Goal: Use online tool/utility

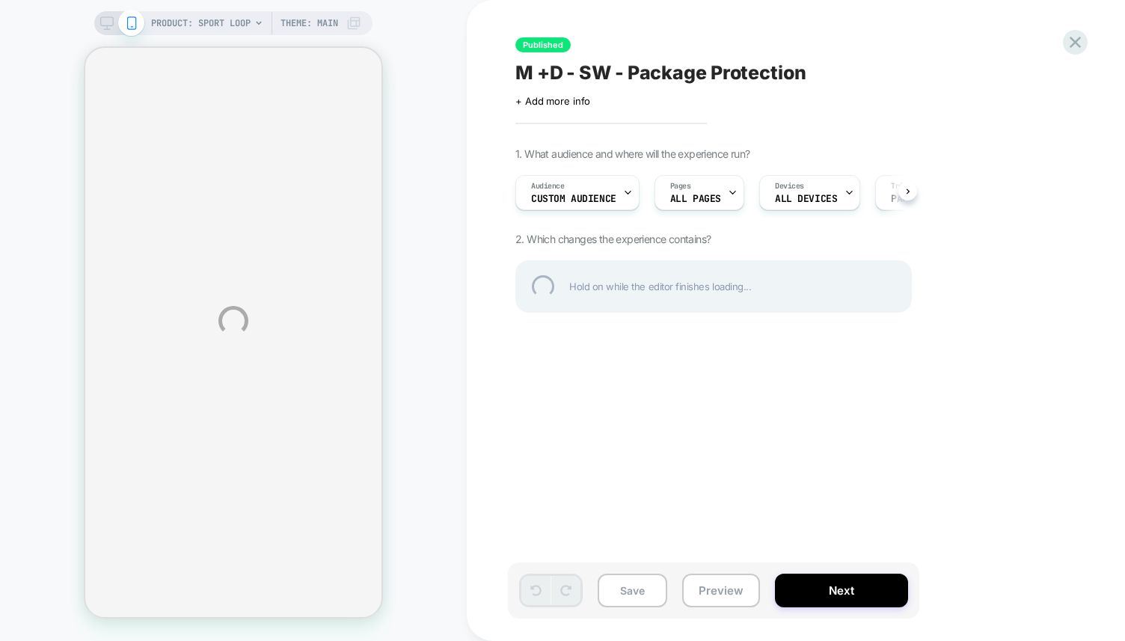
click at [432, 44] on div "PRODUCT: Sport Loop Theme: MAIN Published M +D - SW - Package Protection Click …" at bounding box center [562, 320] width 1125 height 641
click at [454, 67] on div "PRODUCT: Sport Loop Theme: MAIN Published M +D - SW - Package Protection Click …" at bounding box center [562, 320] width 1125 height 641
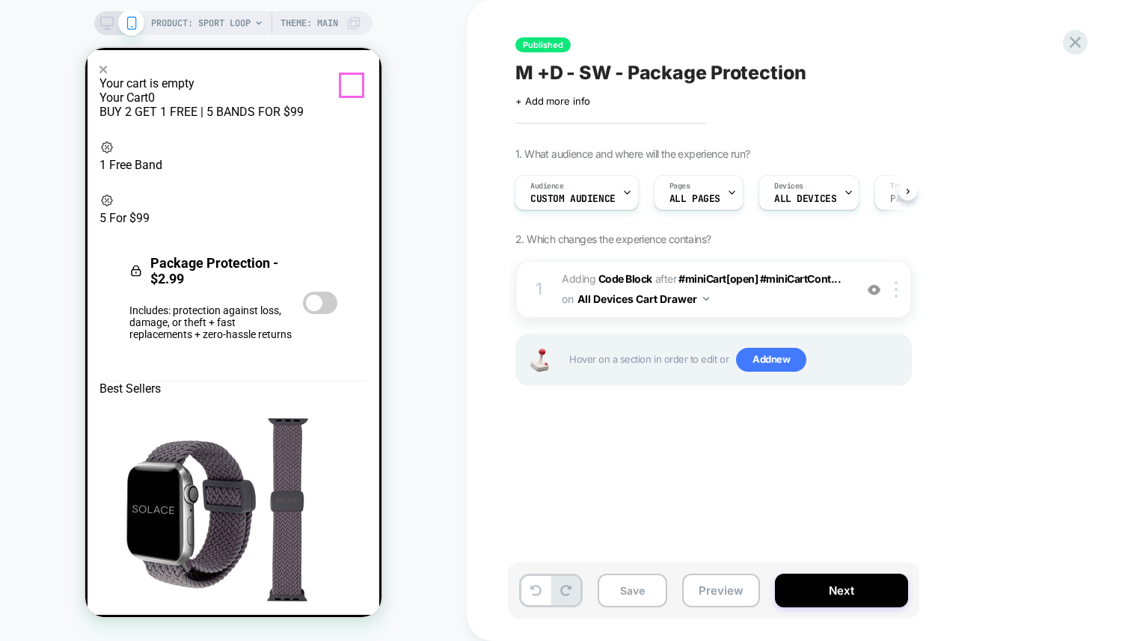
click at [351, 76] on div at bounding box center [233, 69] width 268 height 14
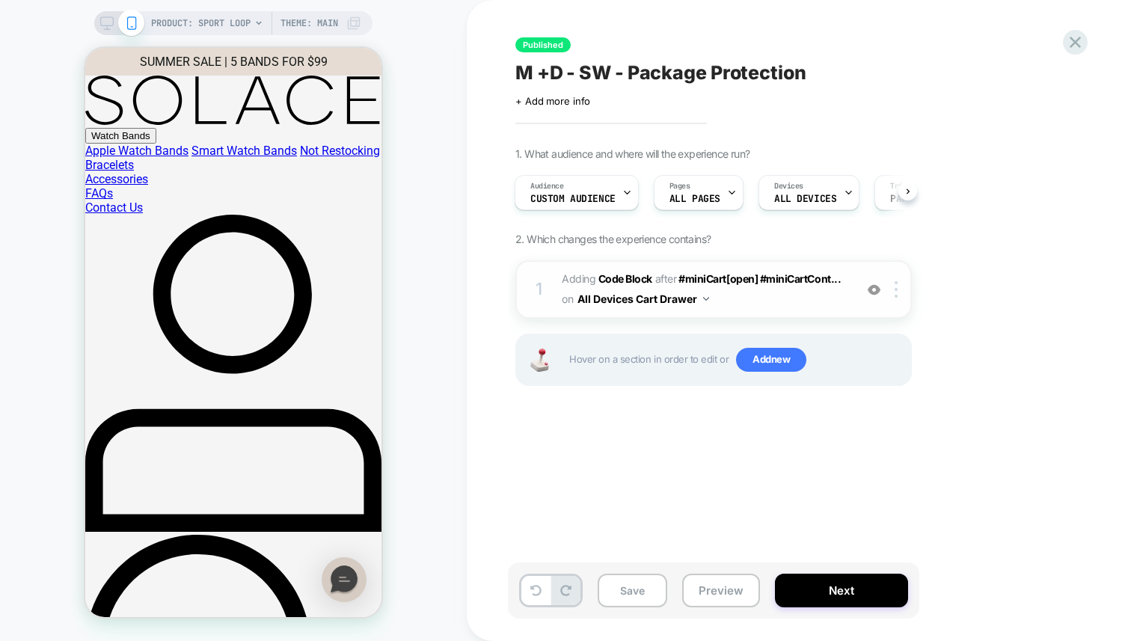
click at [737, 286] on span "Adding Code Block AFTER #miniCart[open] #miniCartCont... #miniCart[open] #miniC…" at bounding box center [704, 289] width 285 height 40
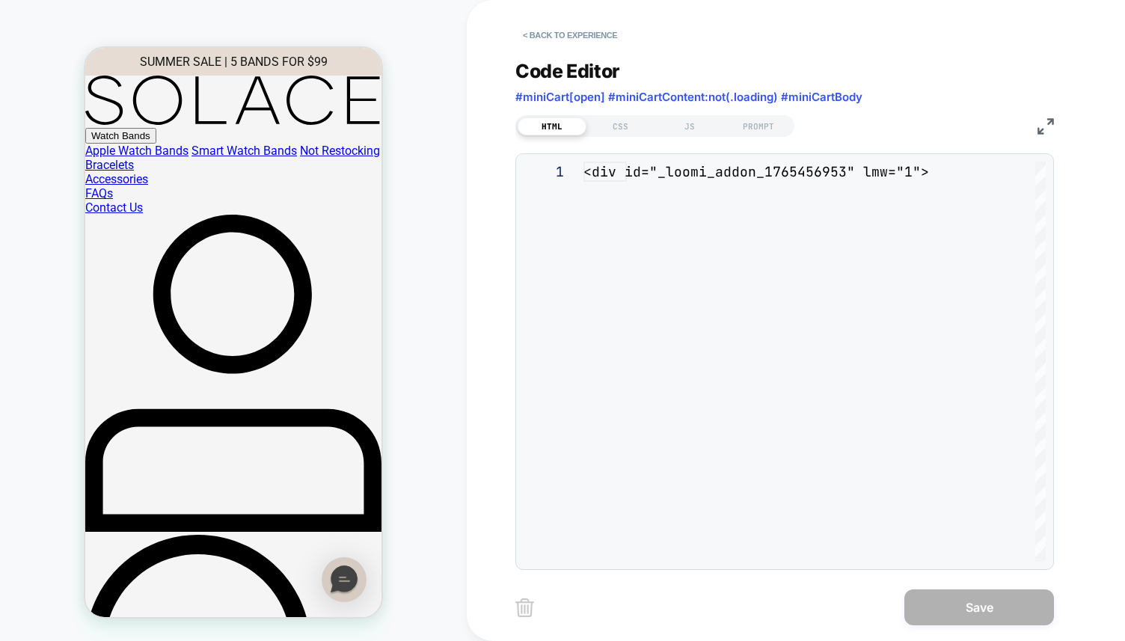
scroll to position [202, 0]
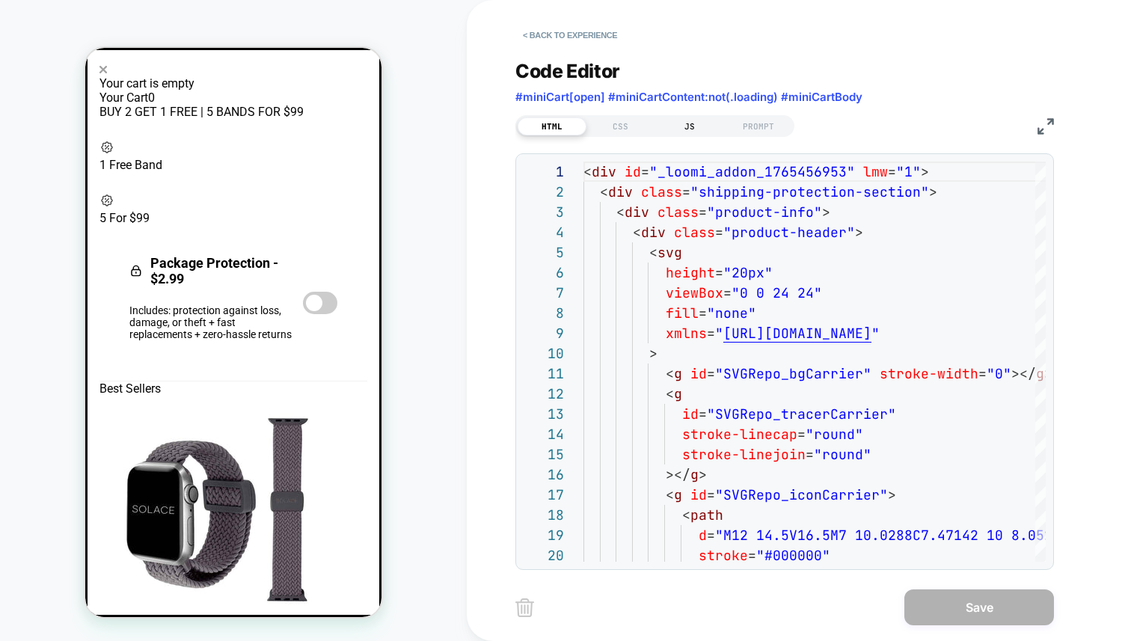
click at [692, 127] on div "JS" at bounding box center [689, 126] width 69 height 18
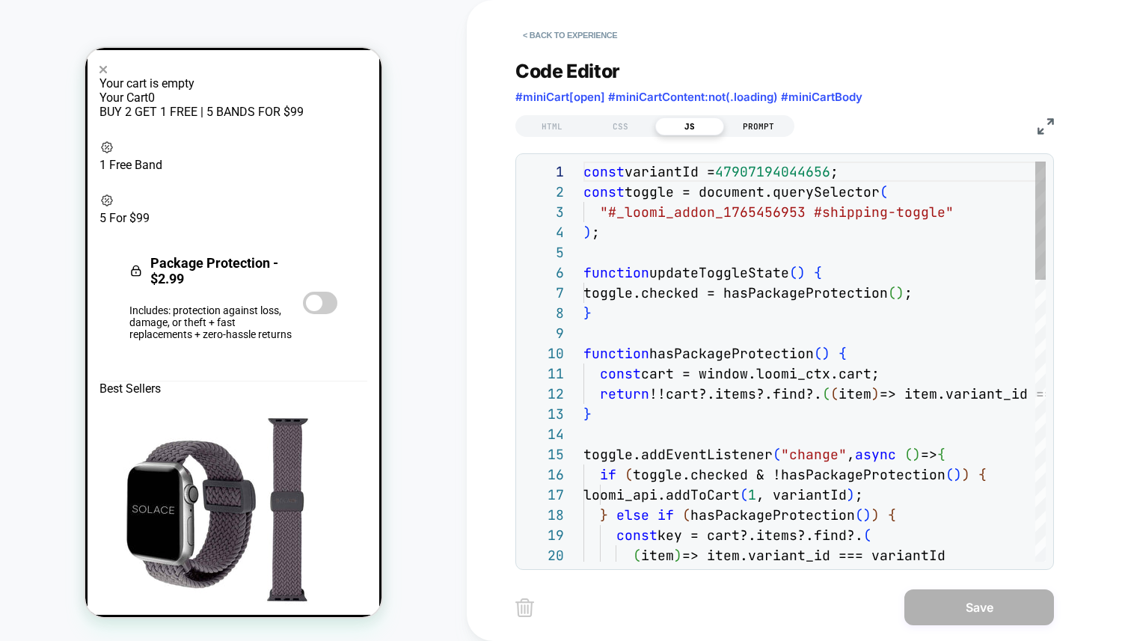
click at [751, 125] on div "PROMPT" at bounding box center [758, 126] width 69 height 18
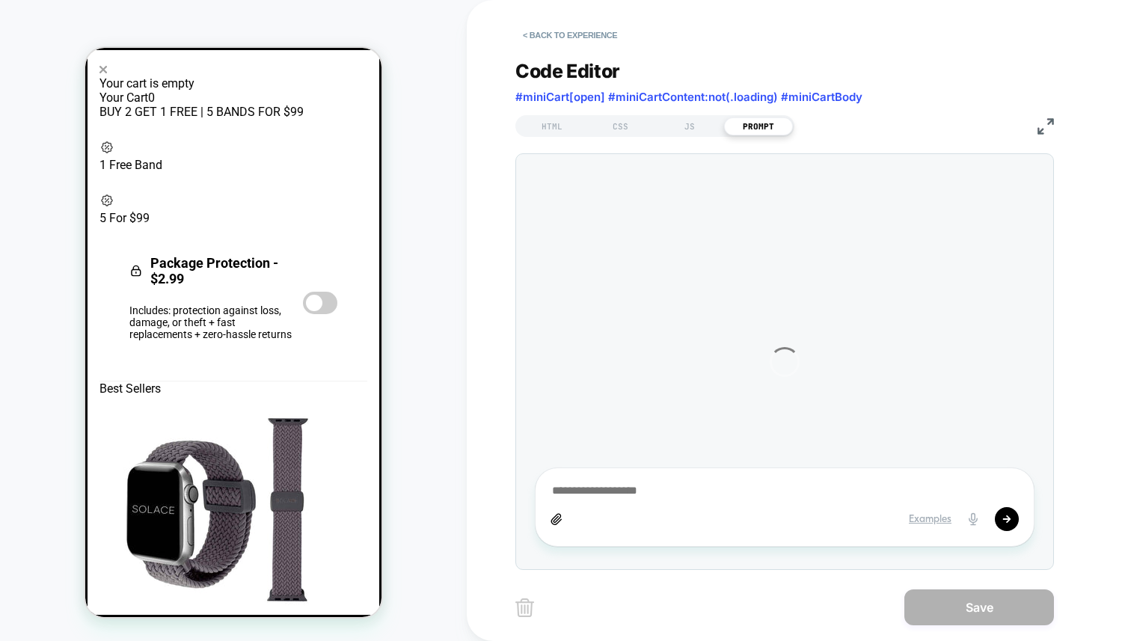
type textarea "*"
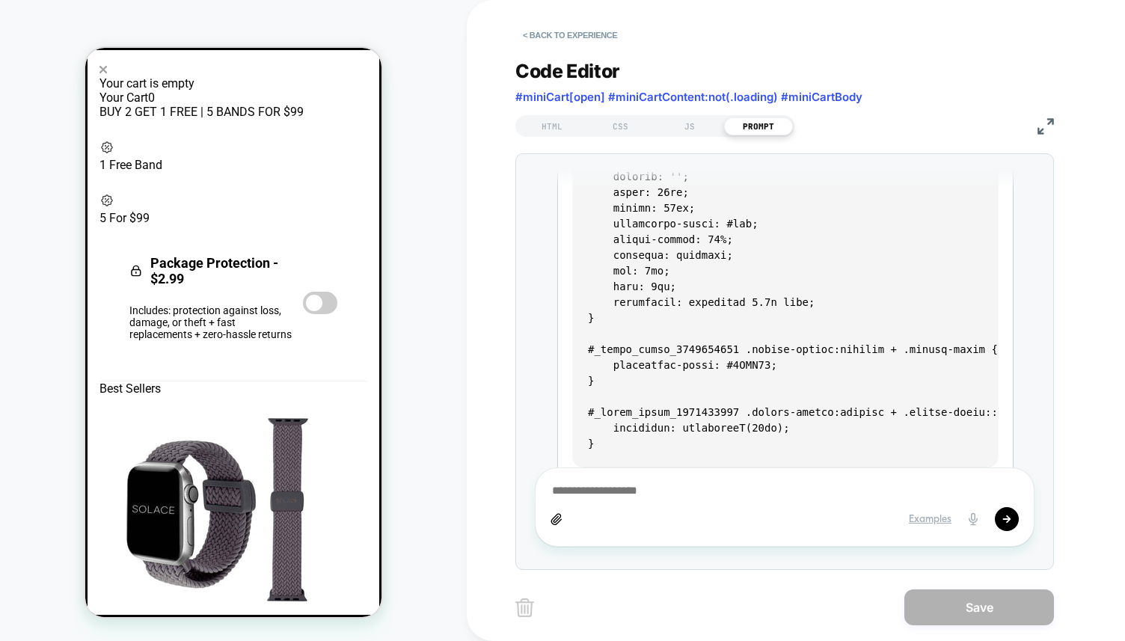
scroll to position [1511, 0]
click at [688, 126] on div "JS" at bounding box center [689, 126] width 69 height 18
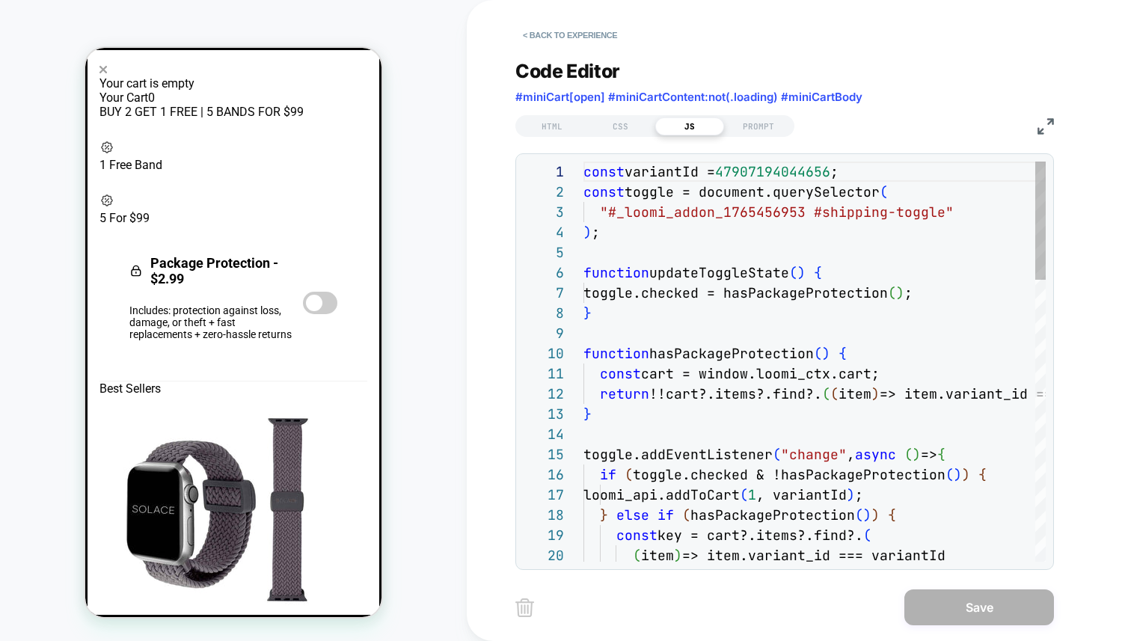
scroll to position [202, 0]
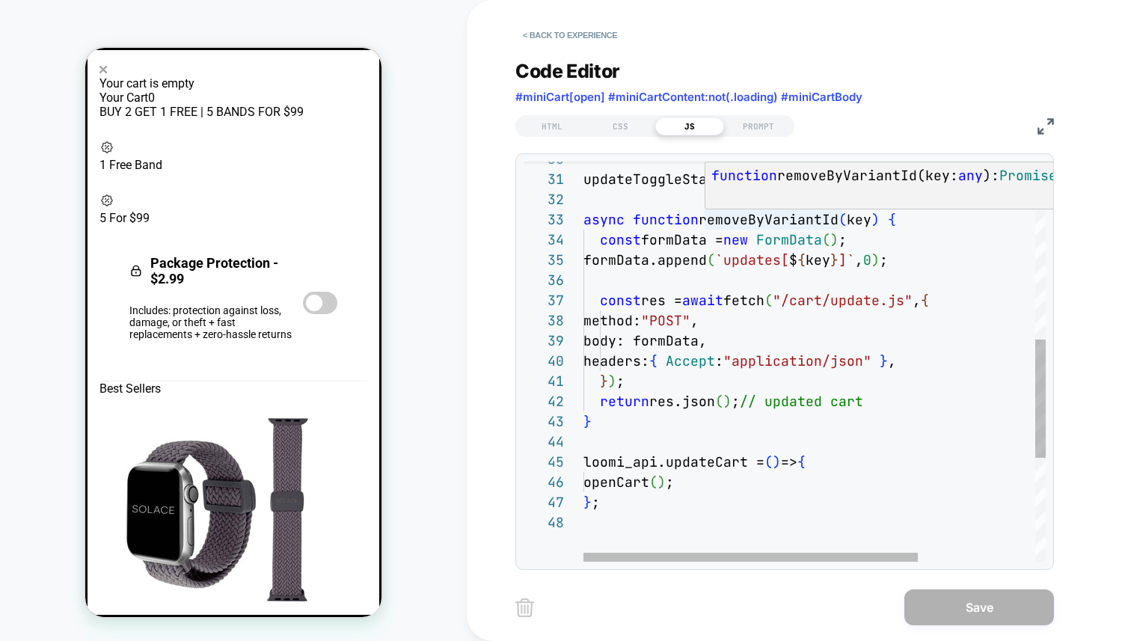
type textarea "**********"
click at [779, 217] on div "updateToggleState ( ) ; async function removeByVariantId ( key ) { const formDa…" at bounding box center [895, 237] width 624 height 1349
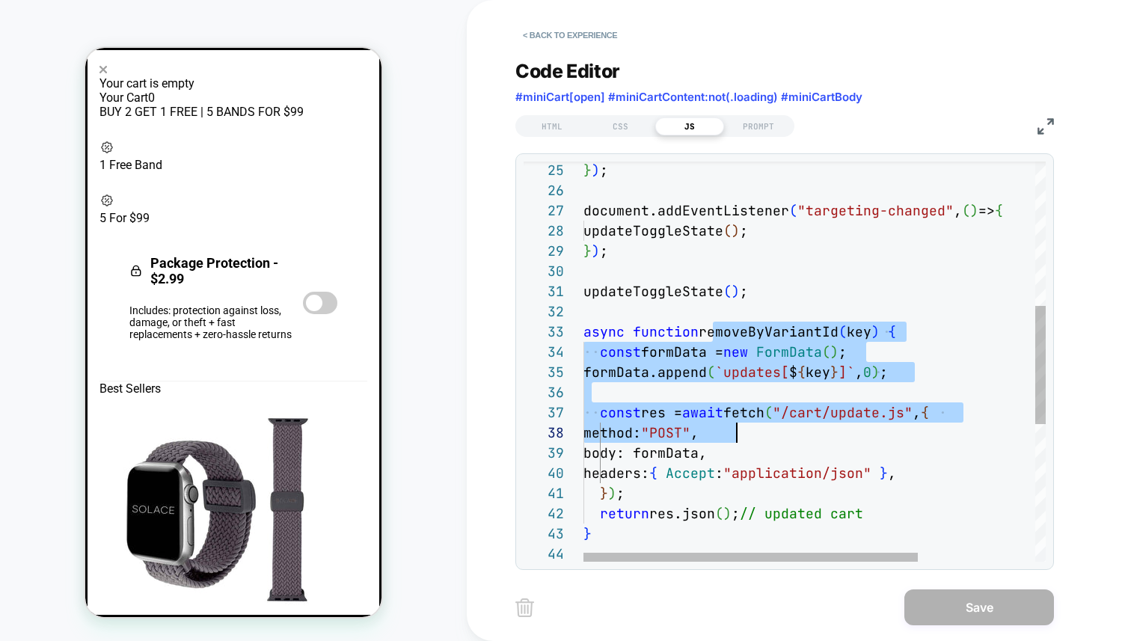
scroll to position [40, 242]
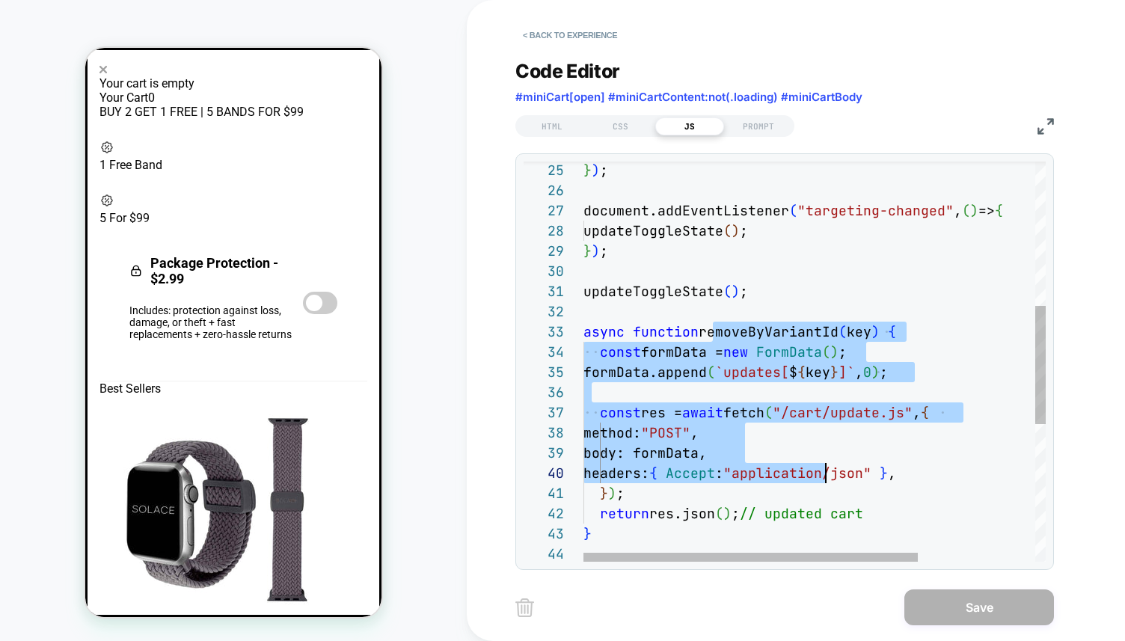
drag, startPoint x: 782, startPoint y: 396, endPoint x: 801, endPoint y: 476, distance: 81.4
click at [821, 470] on div "updateToggleState ( ) ; async function removeByVariantId ( key ) { const formDa…" at bounding box center [895, 349] width 624 height 1349
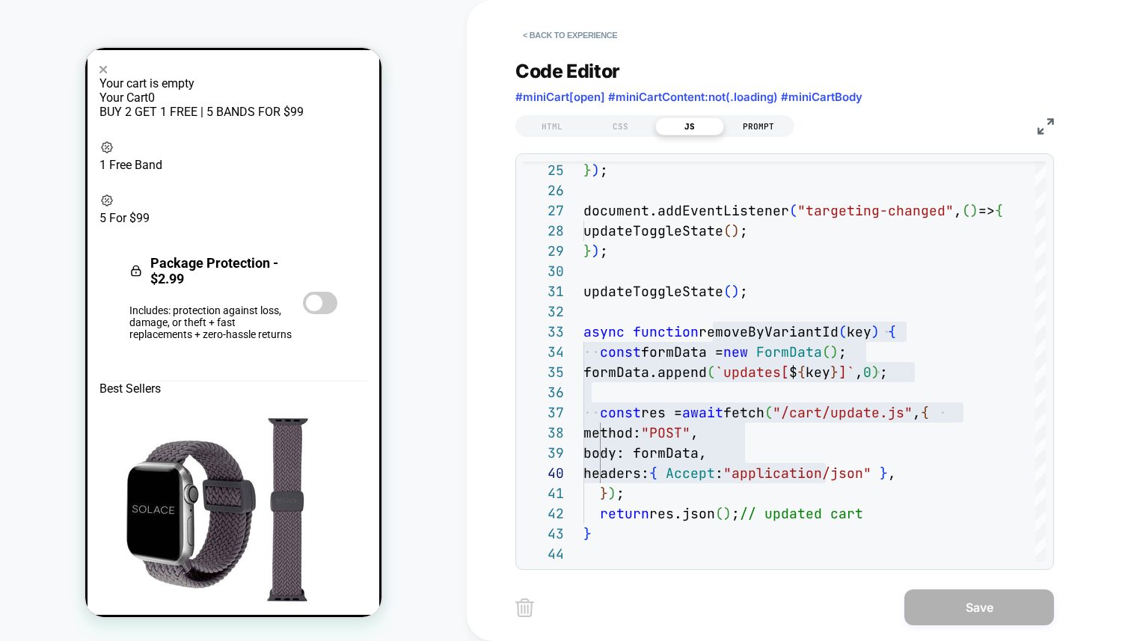
click at [766, 124] on div "PROMPT" at bounding box center [758, 126] width 69 height 18
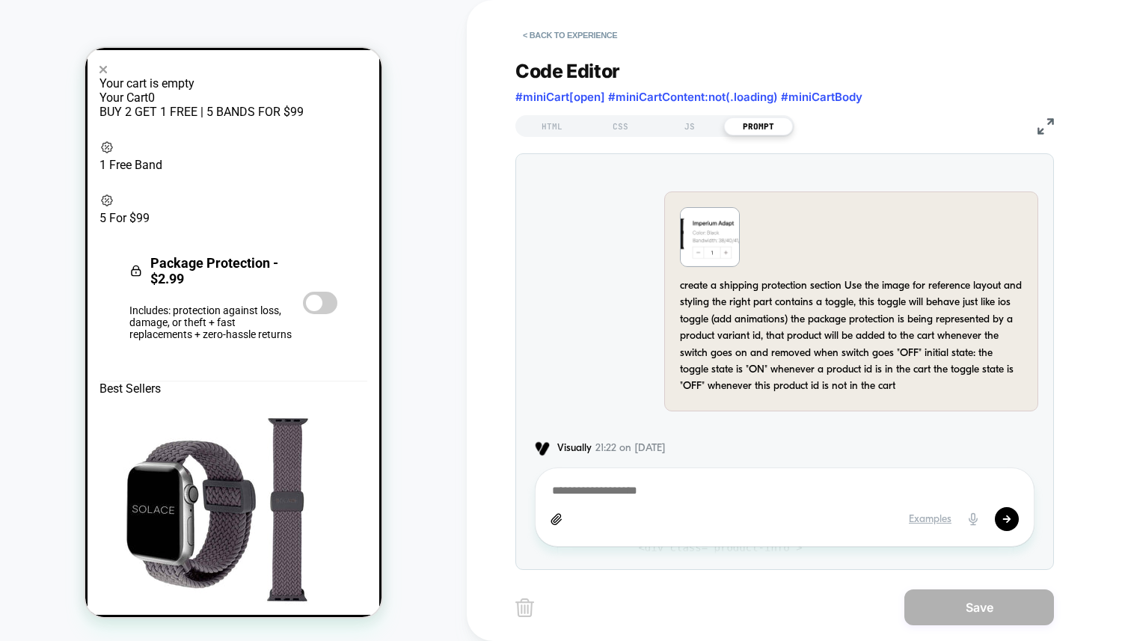
scroll to position [1969, 0]
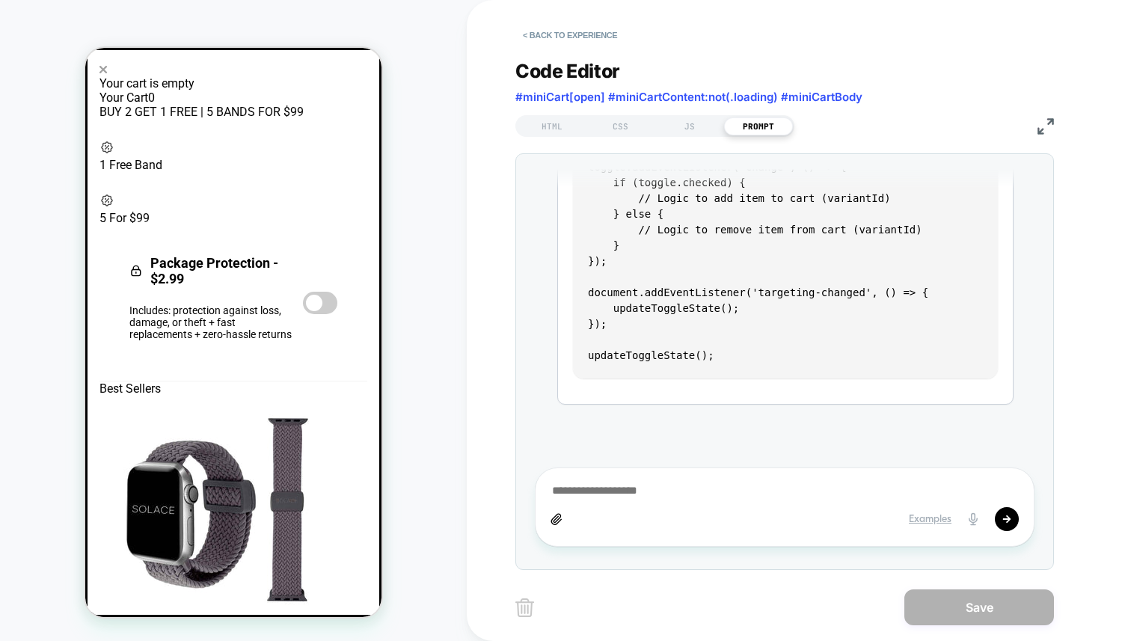
click at [107, 73] on icon at bounding box center [102, 69] width 7 height 7
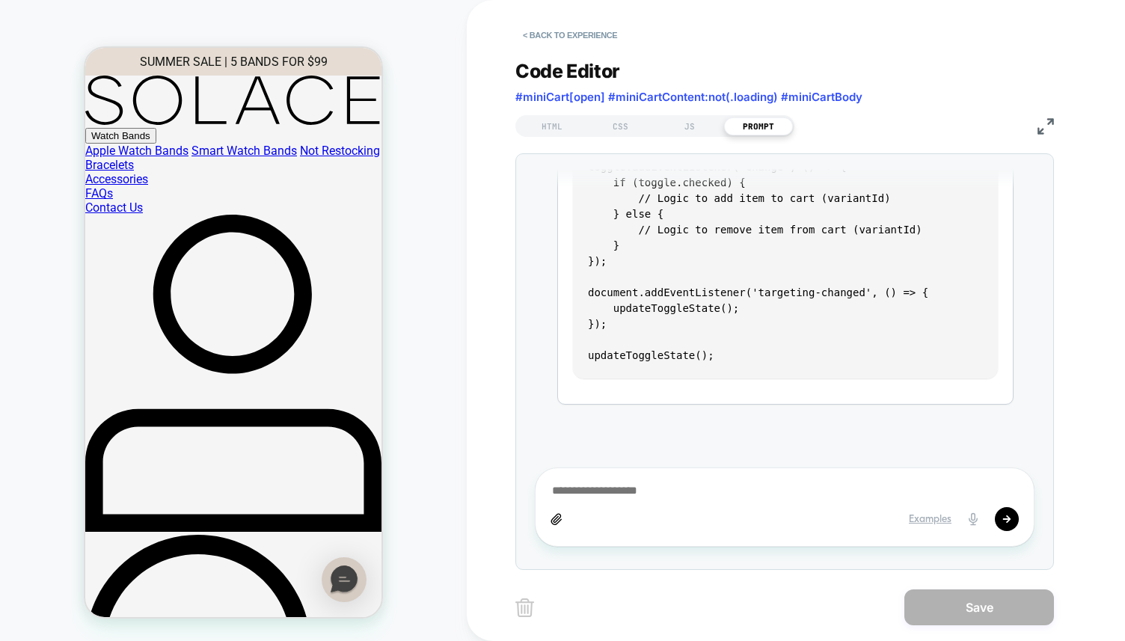
click at [755, 123] on div "PROMPT" at bounding box center [758, 126] width 69 height 18
click at [613, 34] on button "< Back to experience" at bounding box center [569, 35] width 109 height 24
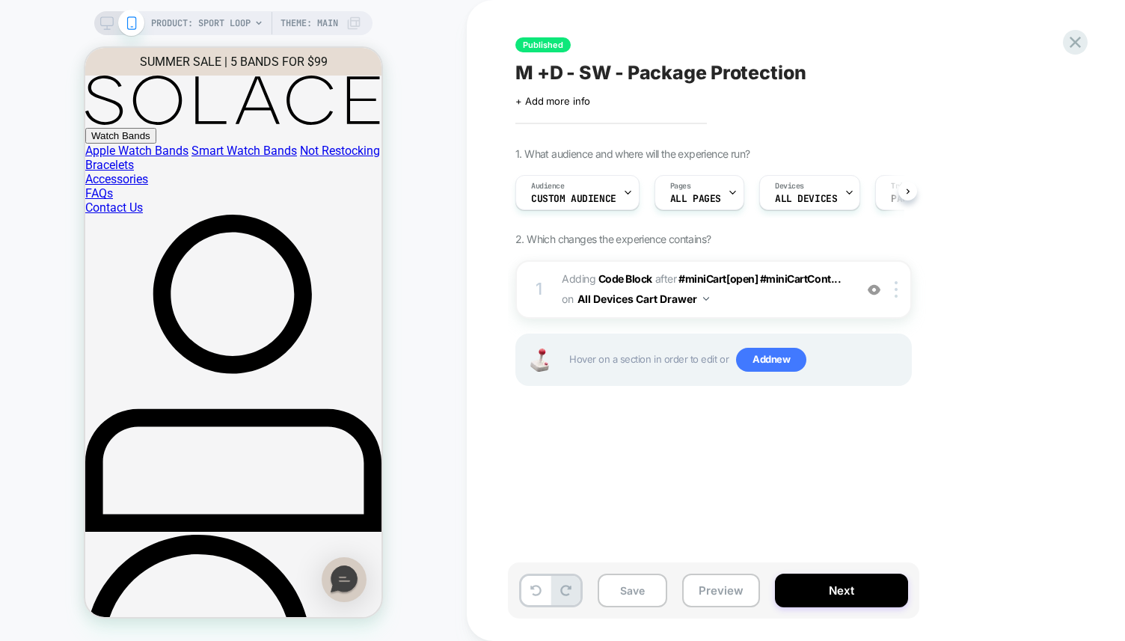
scroll to position [0, 1]
drag, startPoint x: 390, startPoint y: 87, endPoint x: 383, endPoint y: 90, distance: 8.1
click at [388, 89] on div "PRODUCT: Sport Loop Theme: MAIN" at bounding box center [233, 320] width 467 height 611
click at [823, 300] on span "Adding Code Block AFTER #miniCart[open] #miniCartCont... #miniCart[open] #miniC…" at bounding box center [704, 289] width 285 height 40
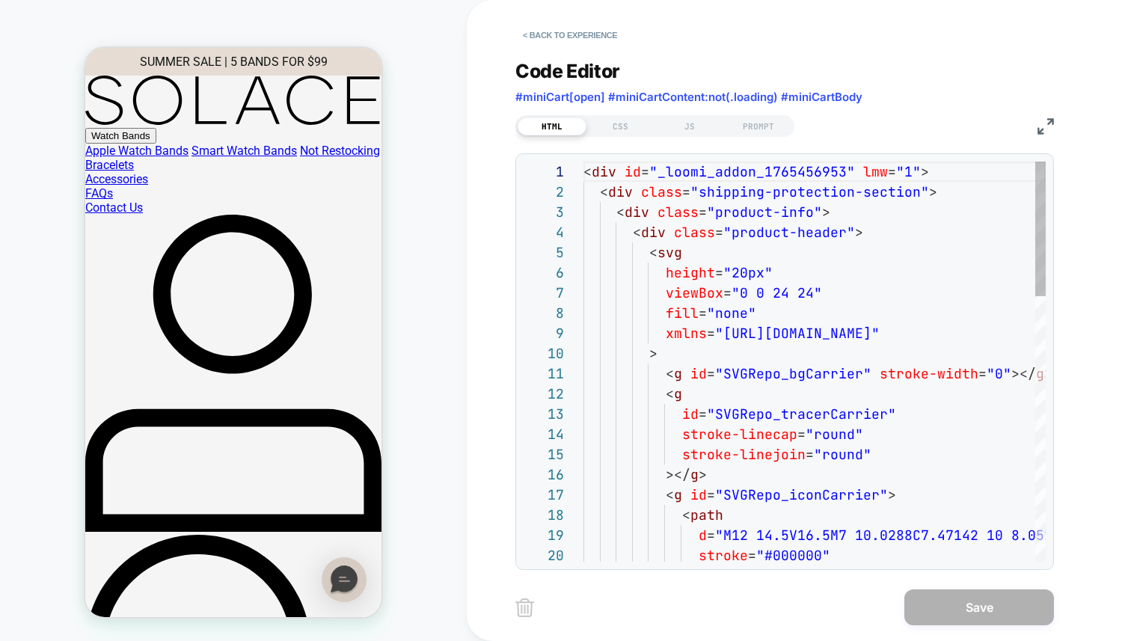
scroll to position [202, 0]
click at [405, 274] on div "PRODUCT: Sport Loop Theme: MAIN" at bounding box center [233, 320] width 467 height 611
click at [769, 135] on div "HTML CSS JS PROMPT" at bounding box center [654, 126] width 279 height 22
click at [769, 129] on div "PROMPT" at bounding box center [758, 126] width 69 height 18
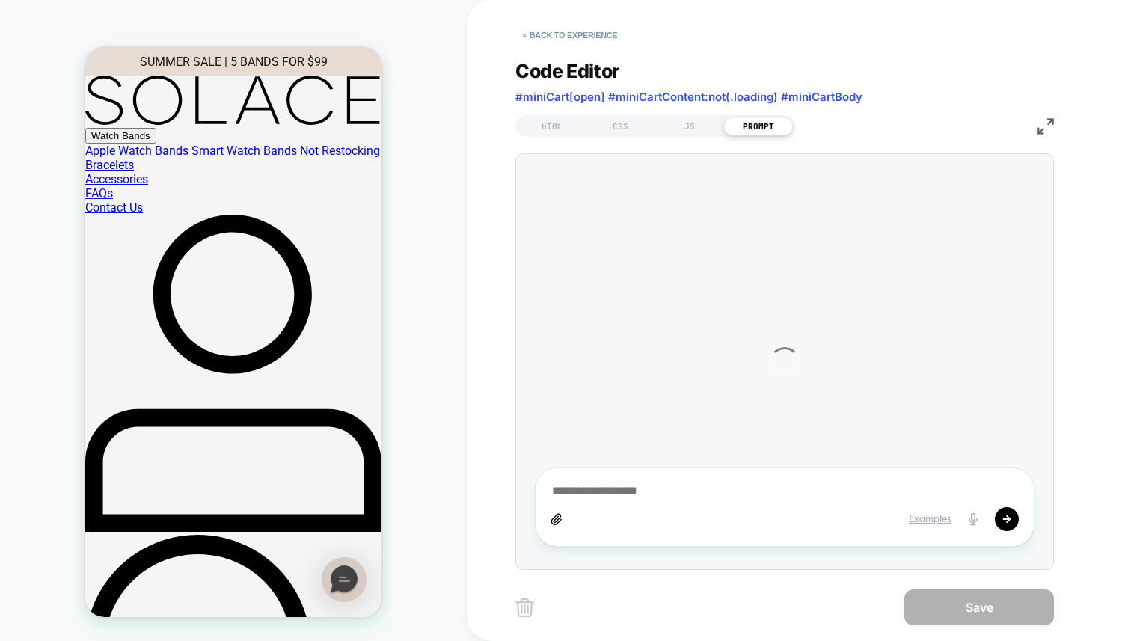
type textarea "*"
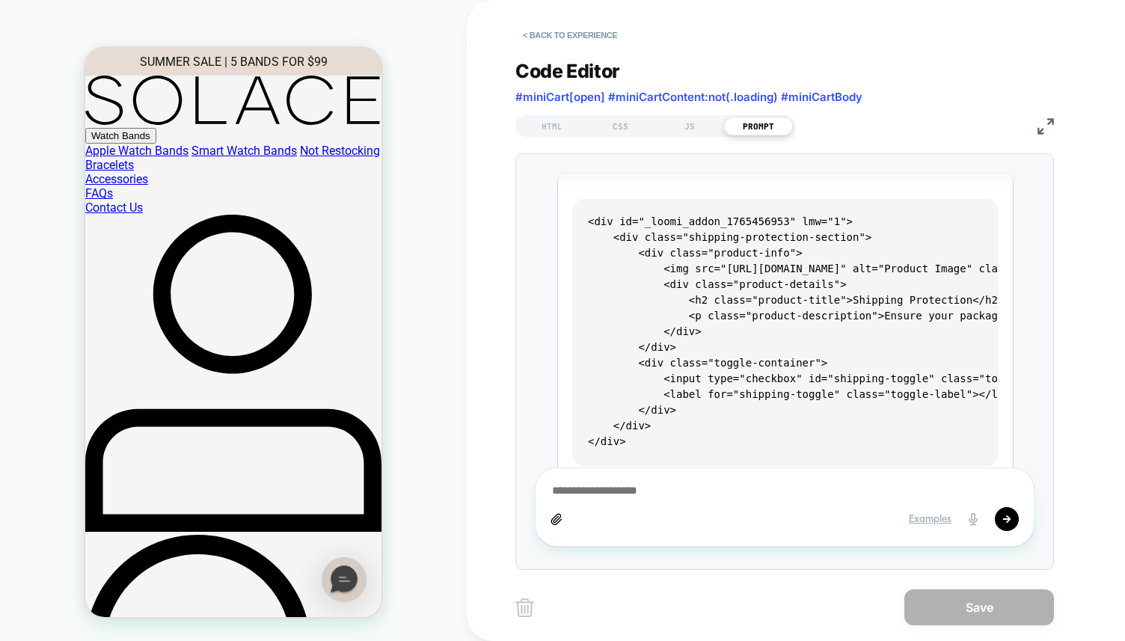
scroll to position [0, 0]
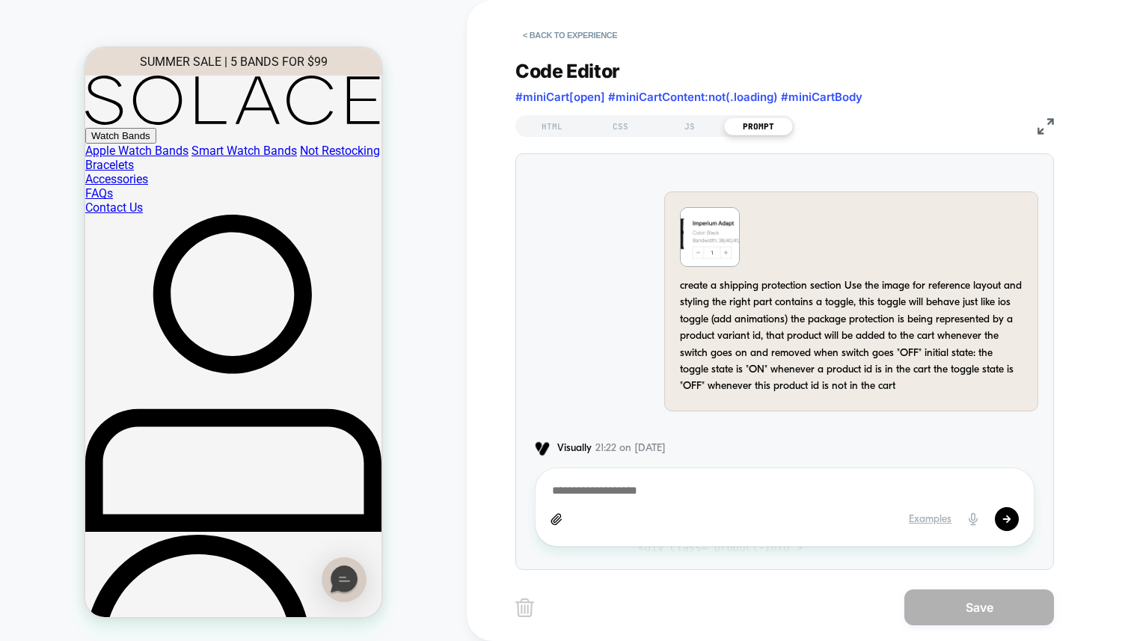
click at [716, 247] on img at bounding box center [709, 237] width 58 height 58
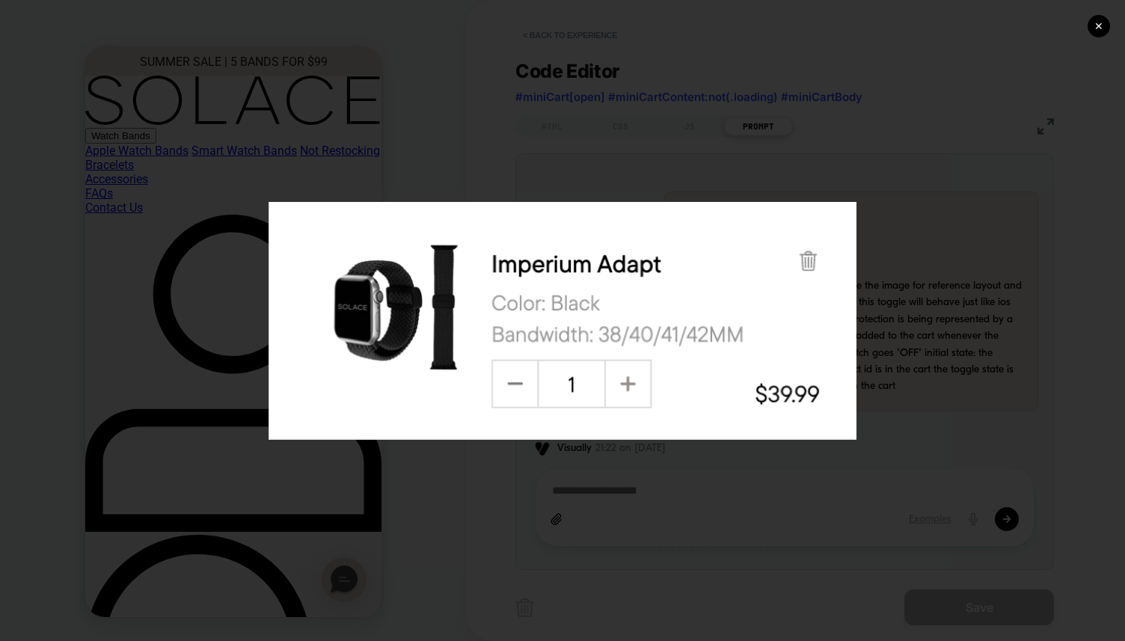
click at [968, 286] on div "✕" at bounding box center [562, 320] width 1125 height 641
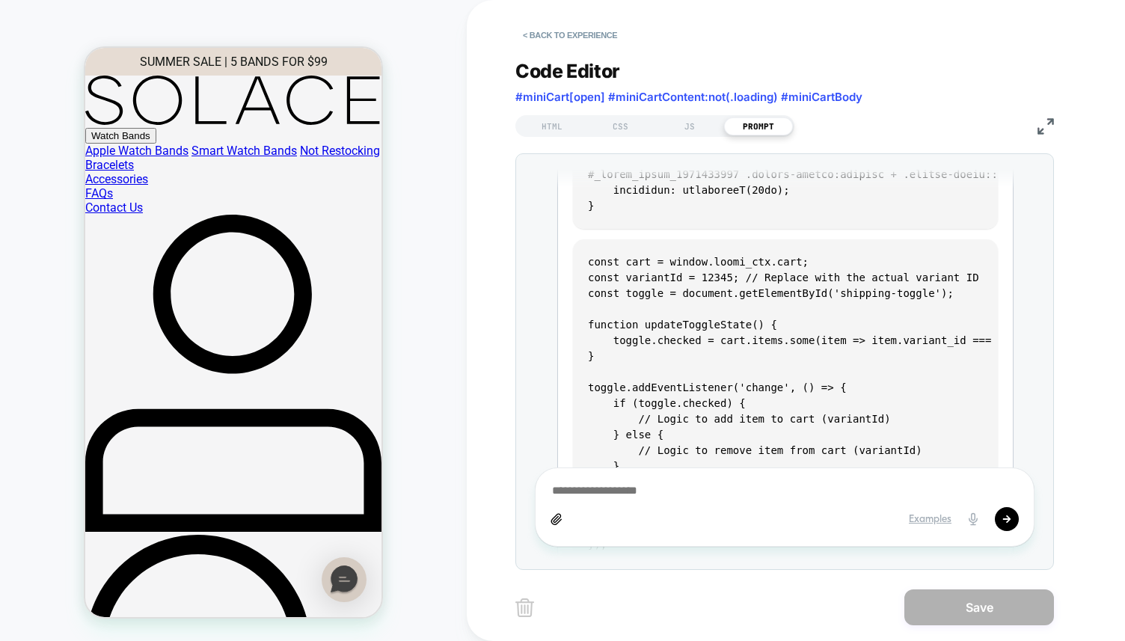
scroll to position [1969, 0]
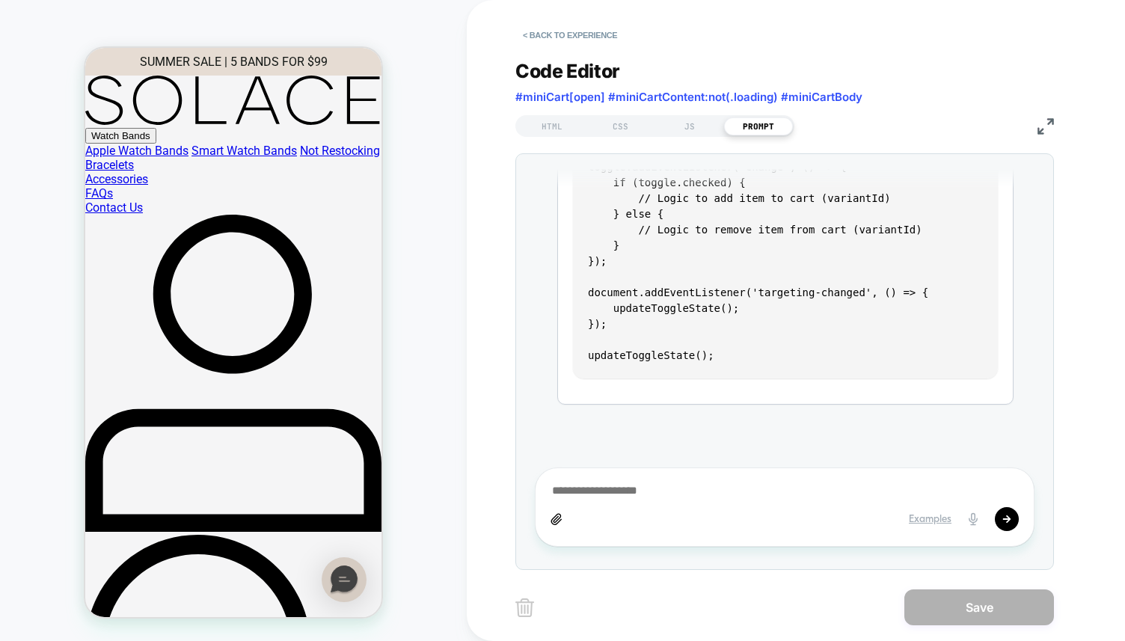
click at [419, 318] on div "PRODUCT: Sport Loop Theme: MAIN" at bounding box center [233, 320] width 467 height 611
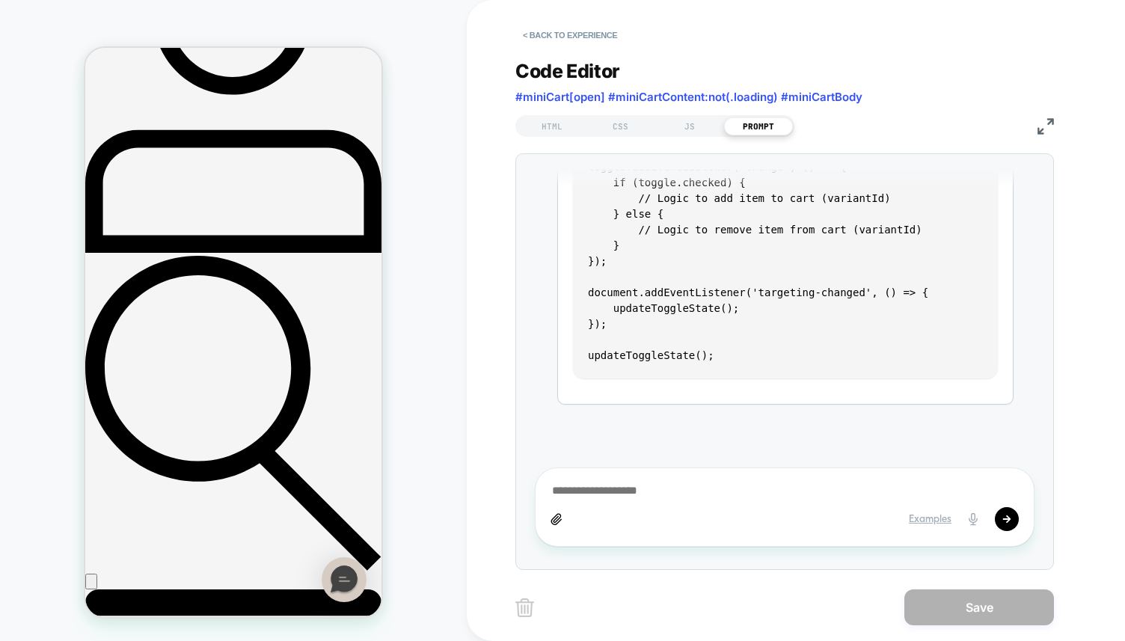
scroll to position [382, 0]
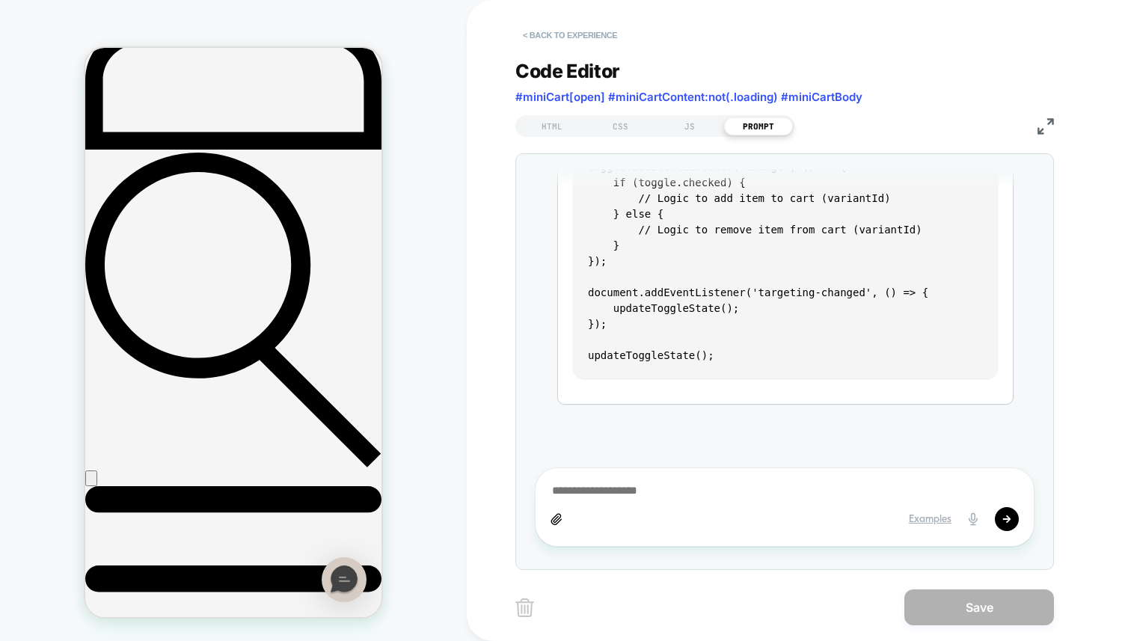
click at [544, 43] on button "< Back to experience" at bounding box center [569, 35] width 109 height 24
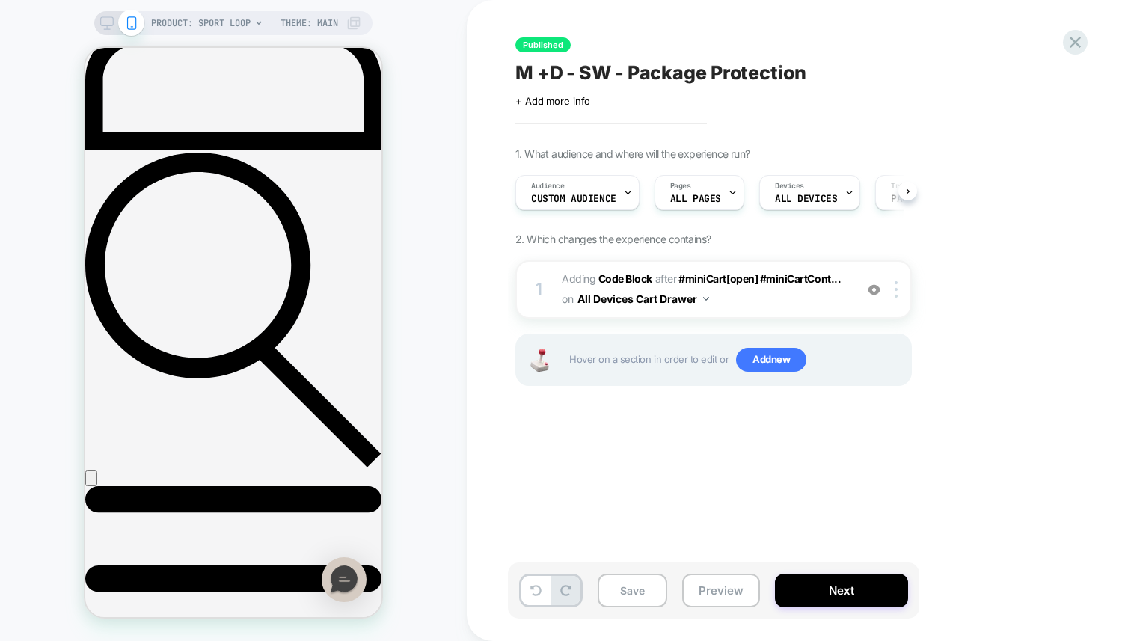
scroll to position [0, 1]
